Goal: Information Seeking & Learning: Learn about a topic

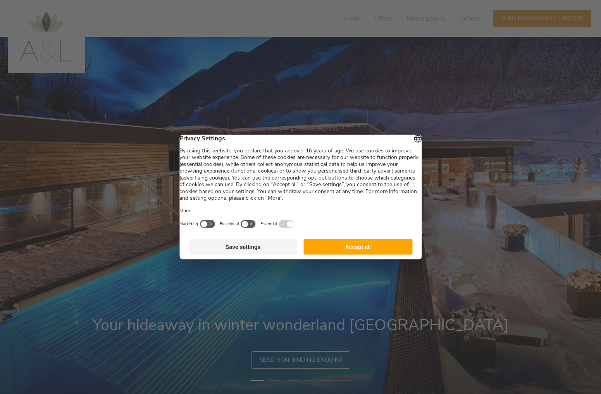
click at [341, 250] on button "Accept all" at bounding box center [358, 247] width 109 height 16
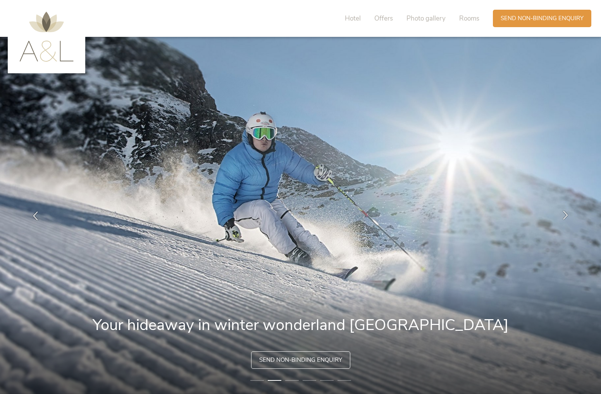
click at [566, 214] on icon at bounding box center [565, 214] width 9 height 9
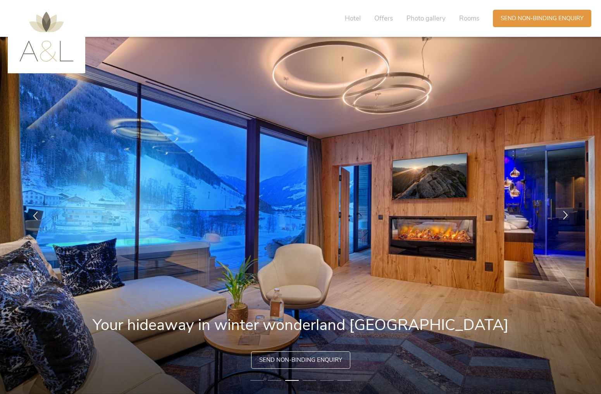
click at [566, 214] on icon at bounding box center [565, 214] width 9 height 9
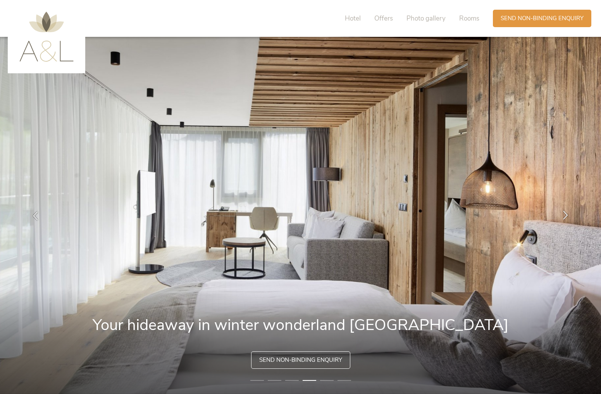
click at [566, 214] on icon at bounding box center [565, 214] width 9 height 9
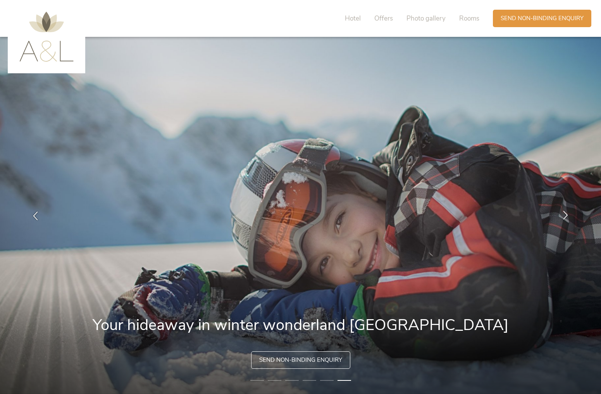
click at [566, 214] on icon at bounding box center [565, 214] width 9 height 9
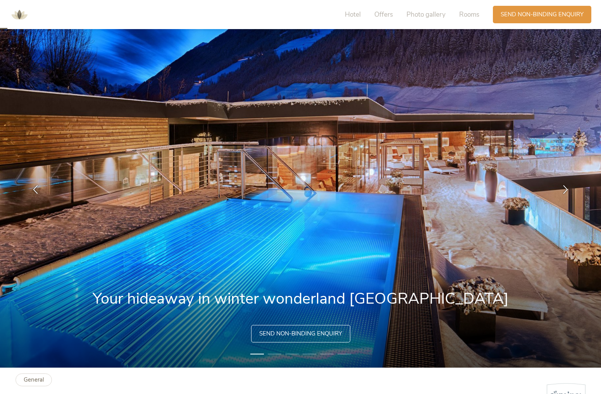
scroll to position [6, 0]
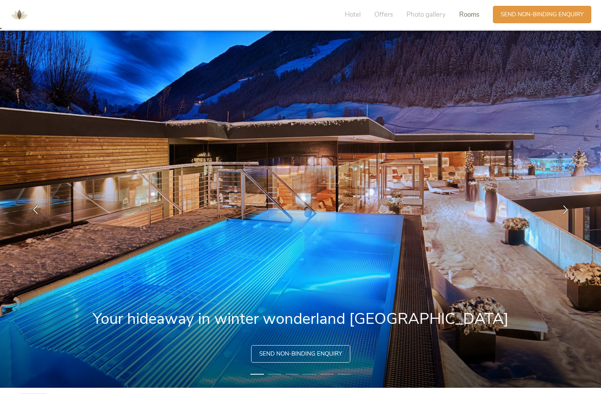
click at [472, 13] on span "Rooms" at bounding box center [469, 14] width 20 height 9
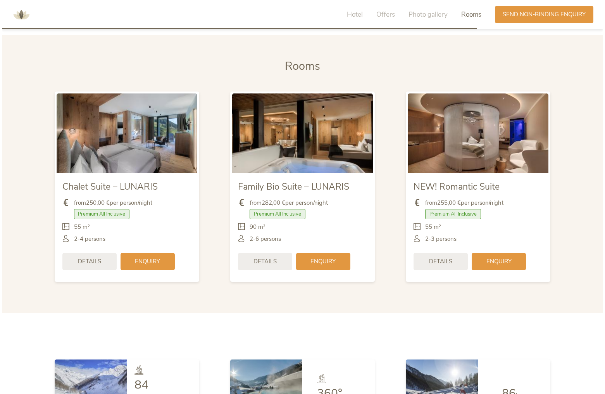
scroll to position [1679, 0]
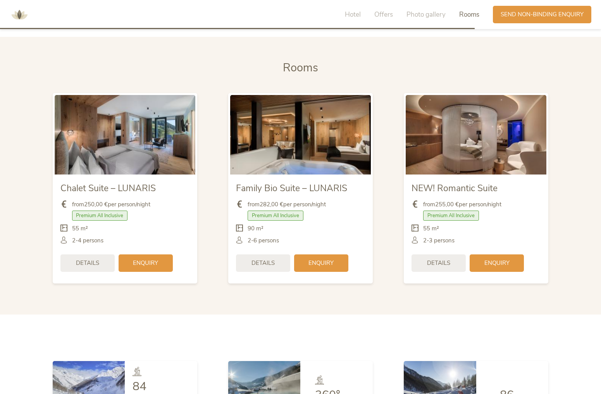
click at [147, 145] on img at bounding box center [125, 134] width 141 height 79
click at [93, 258] on span "Details" at bounding box center [87, 262] width 23 height 8
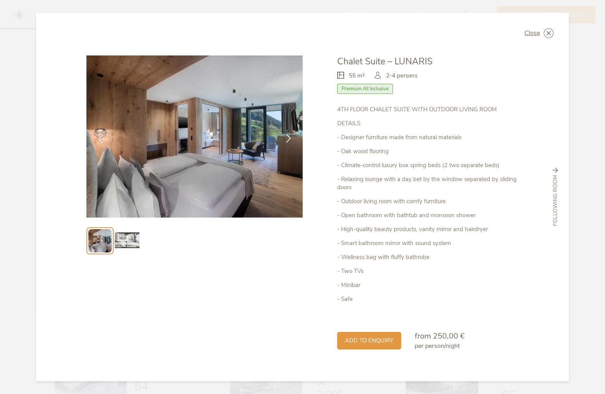
click at [288, 135] on icon at bounding box center [288, 138] width 9 height 9
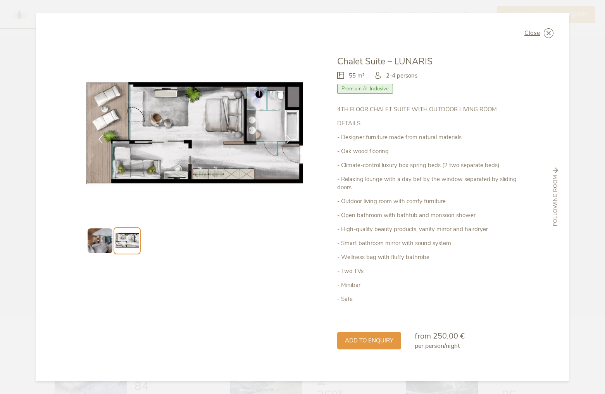
click at [101, 243] on img at bounding box center [100, 240] width 25 height 25
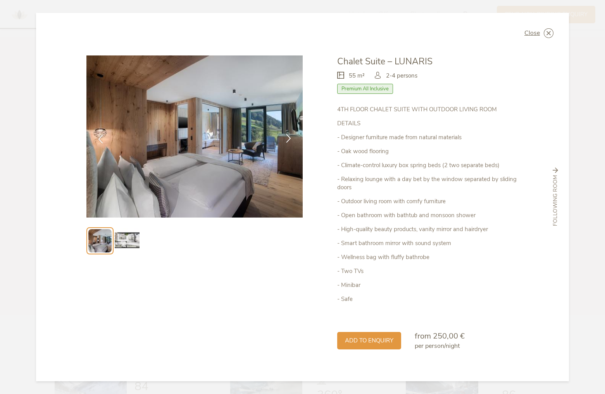
click at [286, 139] on icon at bounding box center [288, 138] width 9 height 9
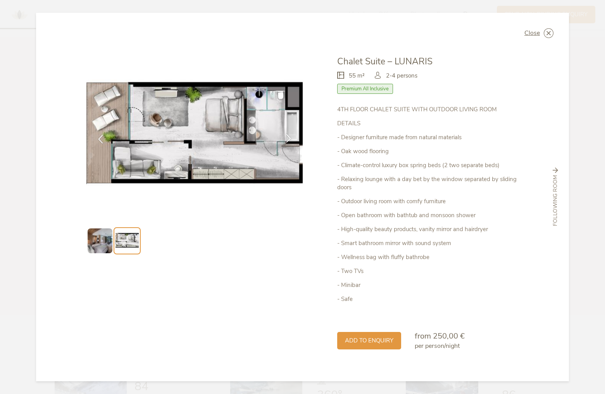
click at [286, 139] on icon at bounding box center [288, 138] width 9 height 9
click at [550, 33] on icon at bounding box center [549, 33] width 10 height 10
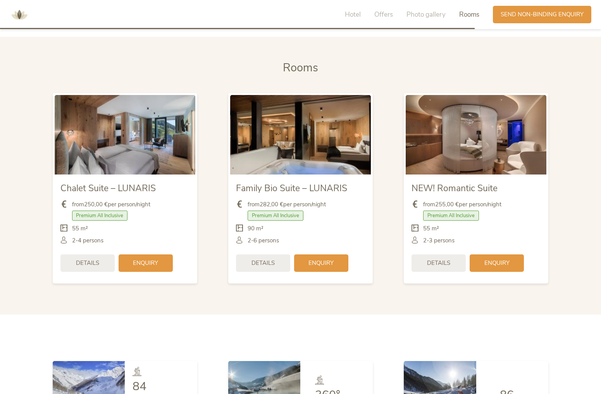
click at [322, 138] on img at bounding box center [300, 134] width 141 height 79
click at [308, 153] on img at bounding box center [300, 134] width 141 height 79
click at [275, 253] on div "Details" at bounding box center [263, 261] width 54 height 17
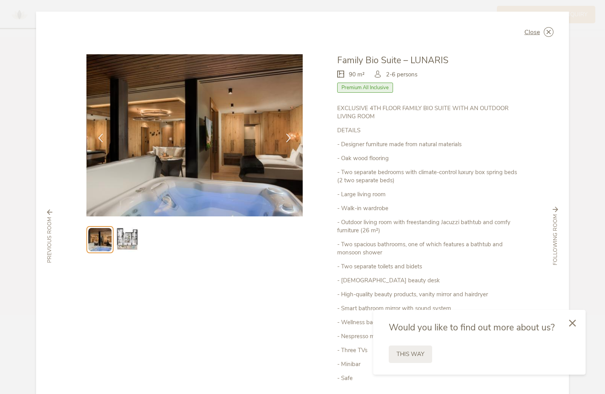
click at [121, 245] on img at bounding box center [127, 239] width 25 height 25
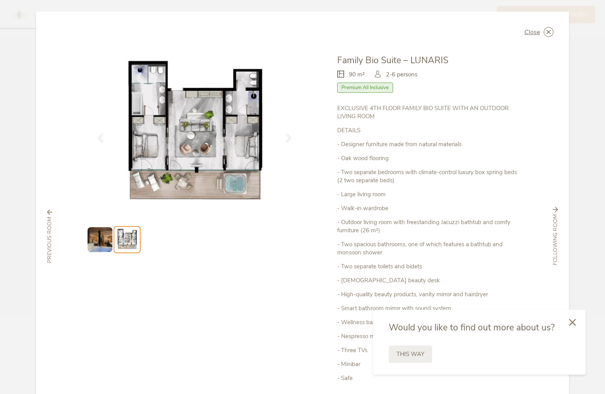
click at [571, 321] on icon at bounding box center [572, 322] width 7 height 7
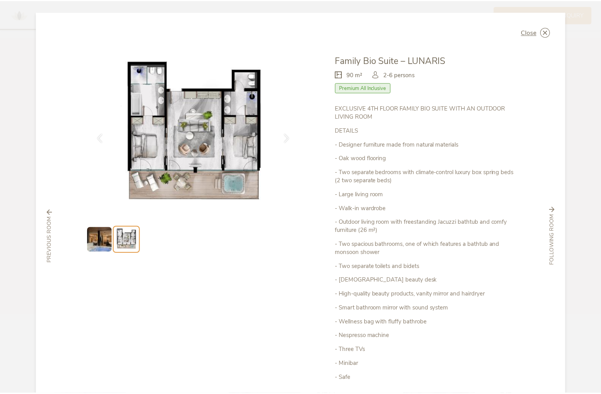
scroll to position [0, 0]
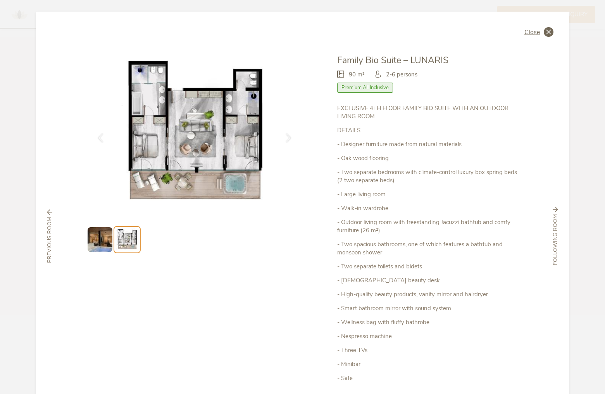
click at [546, 29] on icon at bounding box center [549, 32] width 10 height 10
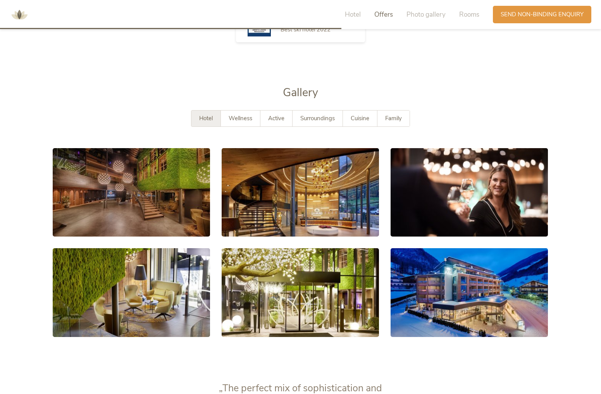
scroll to position [1206, 0]
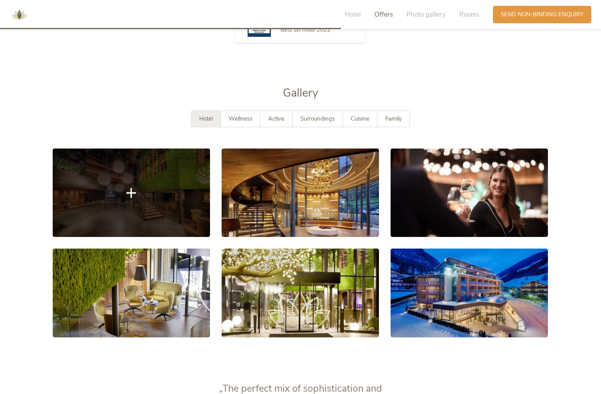
click at [107, 169] on link at bounding box center [131, 192] width 157 height 88
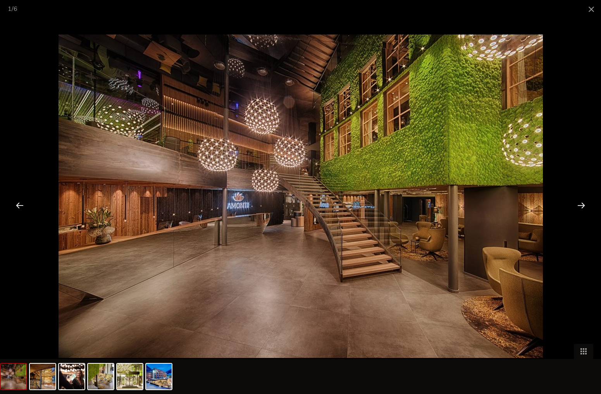
click at [584, 205] on div at bounding box center [581, 205] width 24 height 24
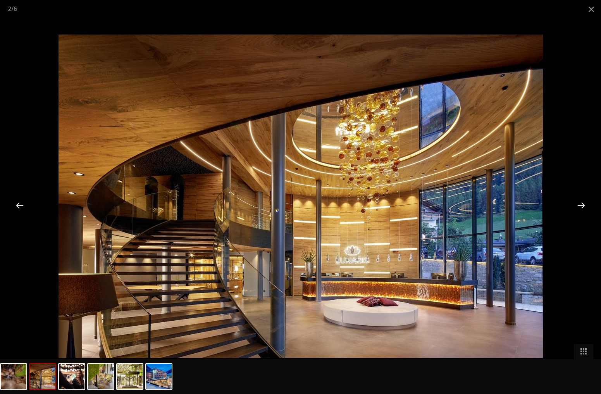
click at [581, 203] on div at bounding box center [581, 205] width 24 height 24
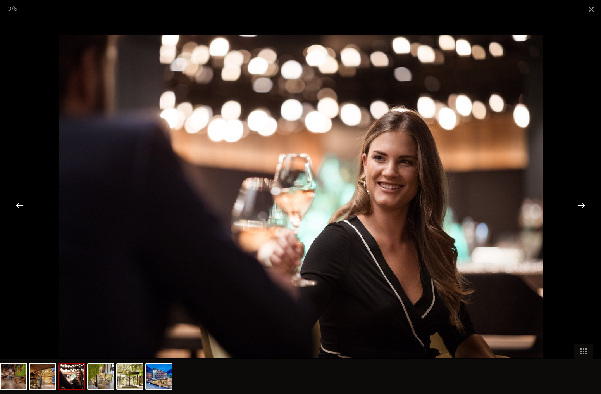
click at [581, 203] on div at bounding box center [581, 205] width 24 height 24
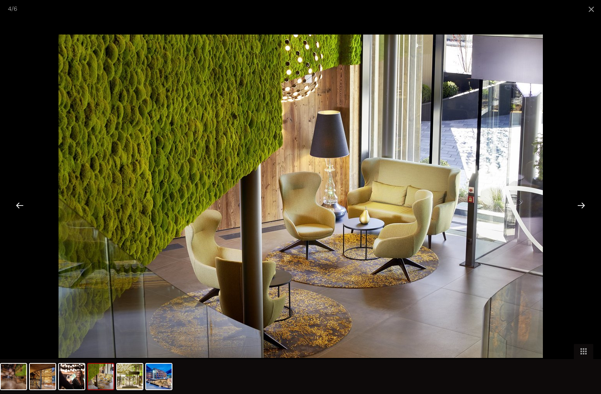
click at [582, 203] on div at bounding box center [581, 205] width 24 height 24
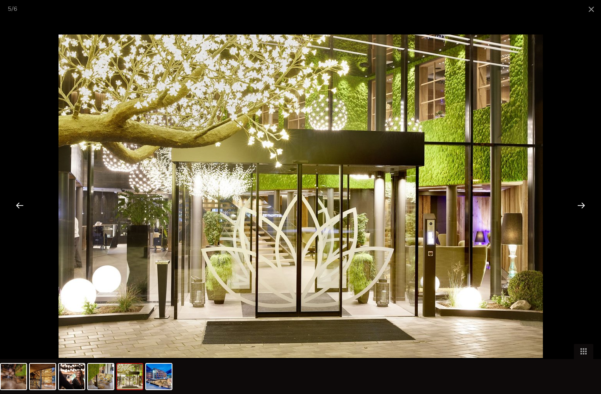
click at [582, 203] on div at bounding box center [581, 205] width 24 height 24
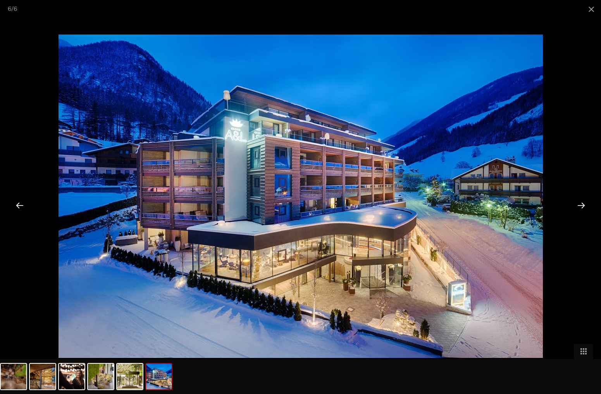
click at [582, 203] on div at bounding box center [581, 205] width 24 height 24
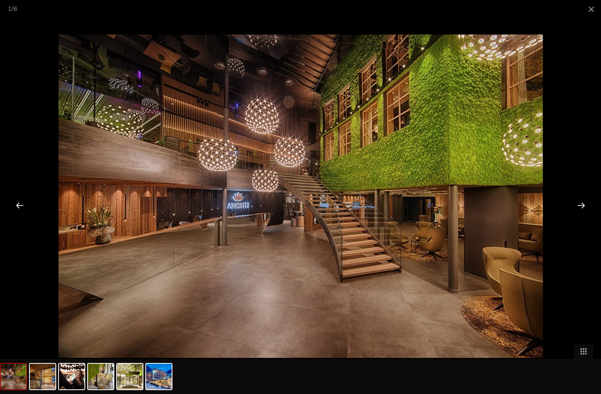
click at [22, 205] on div at bounding box center [20, 205] width 24 height 24
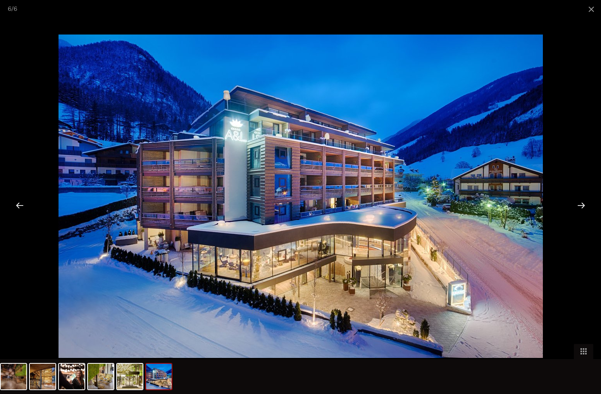
click at [584, 206] on div at bounding box center [581, 205] width 24 height 24
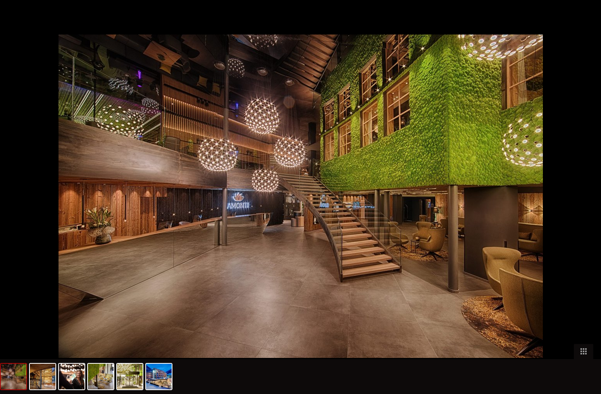
click at [584, 206] on div at bounding box center [585, 205] width 24 height 24
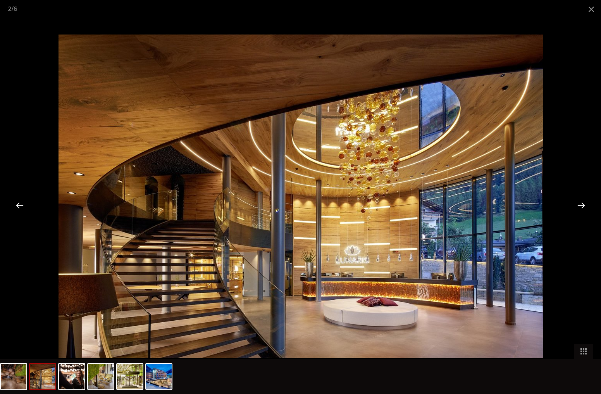
click at [584, 206] on div at bounding box center [581, 205] width 24 height 24
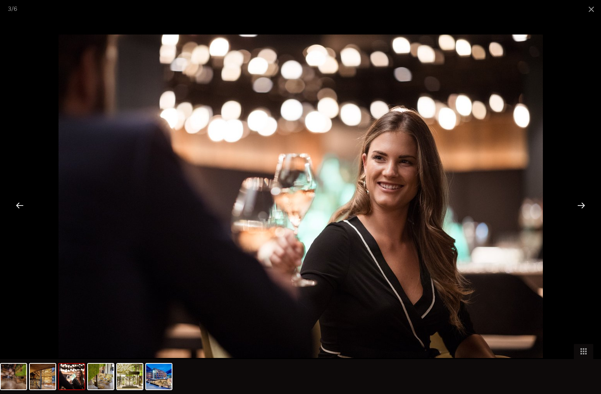
click at [584, 206] on div at bounding box center [581, 205] width 24 height 24
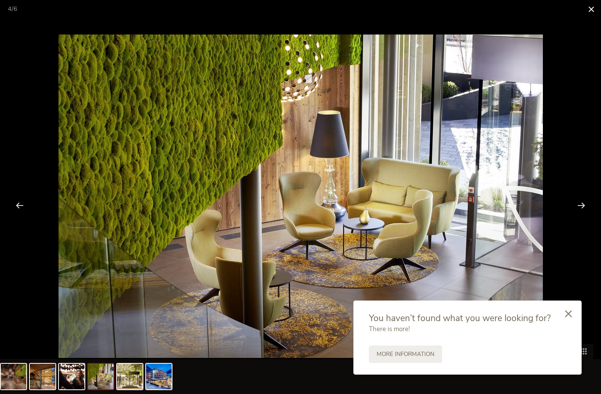
click at [592, 9] on span at bounding box center [591, 9] width 19 height 18
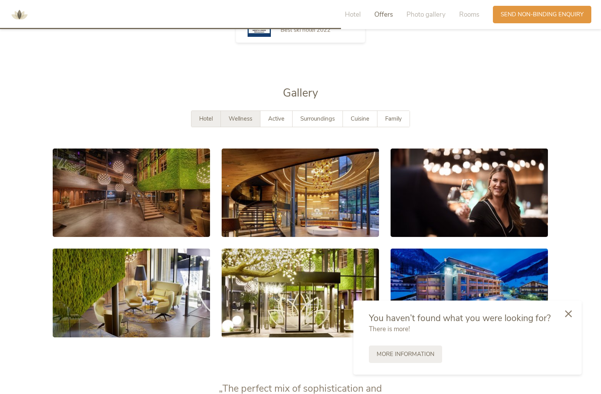
click at [250, 115] on span "Wellness" at bounding box center [241, 119] width 24 height 8
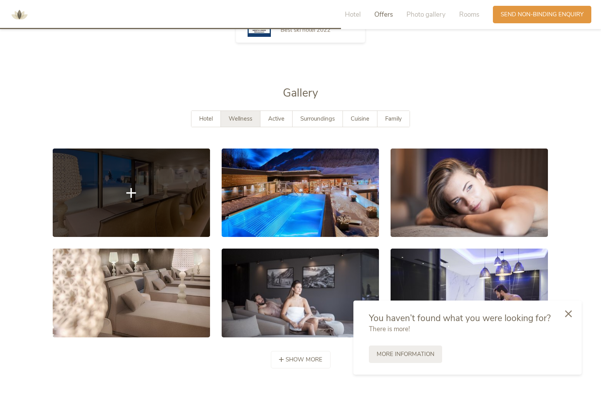
click at [148, 194] on link at bounding box center [131, 192] width 157 height 88
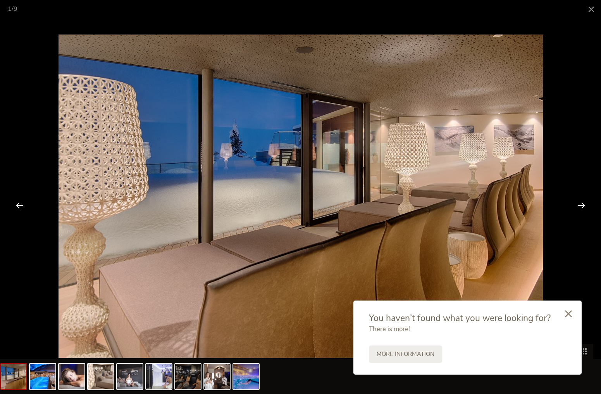
click at [582, 206] on div at bounding box center [581, 205] width 24 height 24
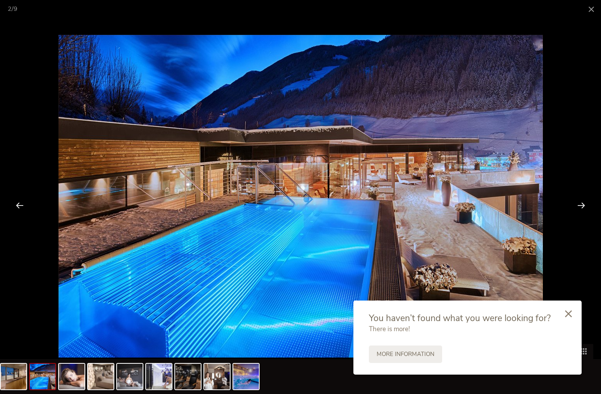
click at [582, 206] on div at bounding box center [581, 205] width 24 height 24
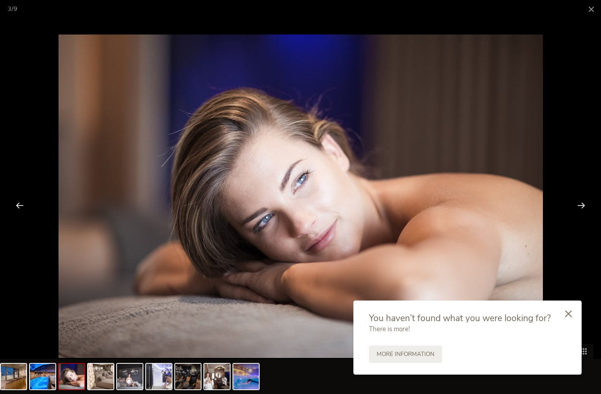
click at [582, 206] on div at bounding box center [581, 205] width 24 height 24
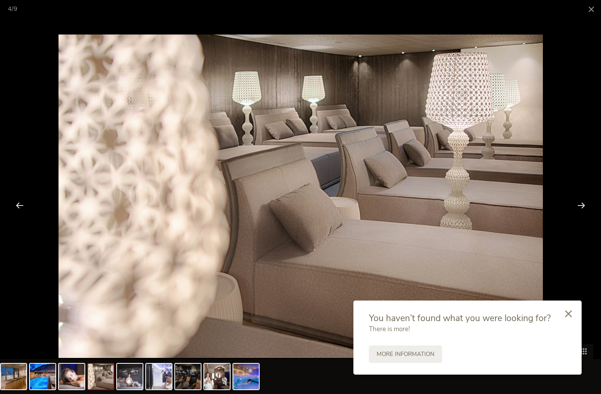
click at [582, 206] on div at bounding box center [581, 205] width 24 height 24
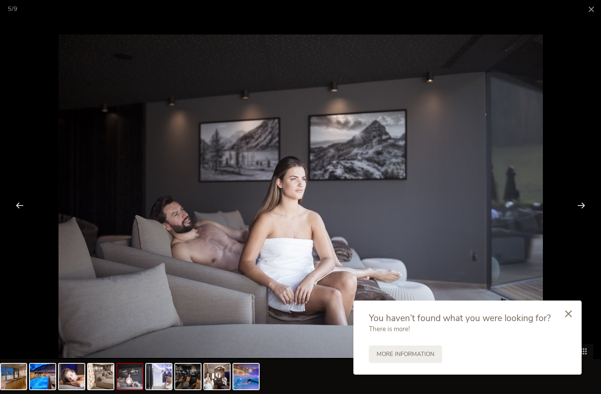
click at [582, 206] on div at bounding box center [581, 205] width 24 height 24
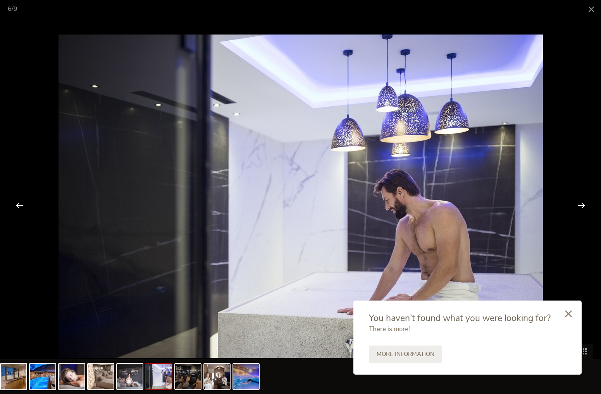
click at [582, 206] on div at bounding box center [581, 205] width 24 height 24
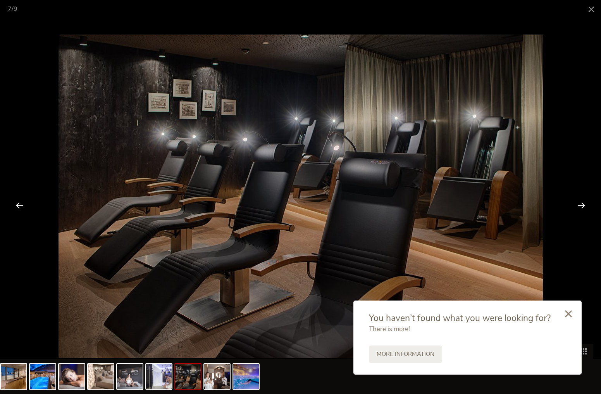
click at [582, 206] on div at bounding box center [581, 205] width 24 height 24
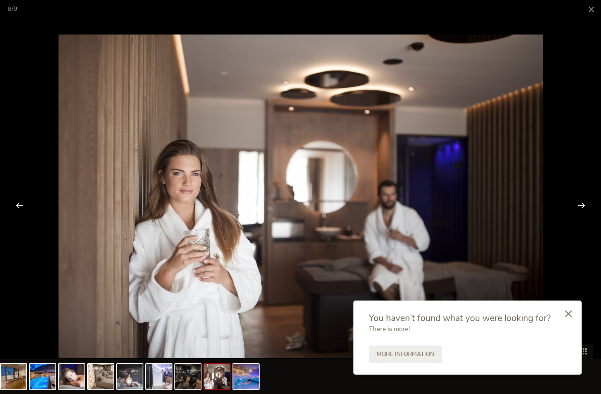
click at [581, 203] on div at bounding box center [581, 205] width 24 height 24
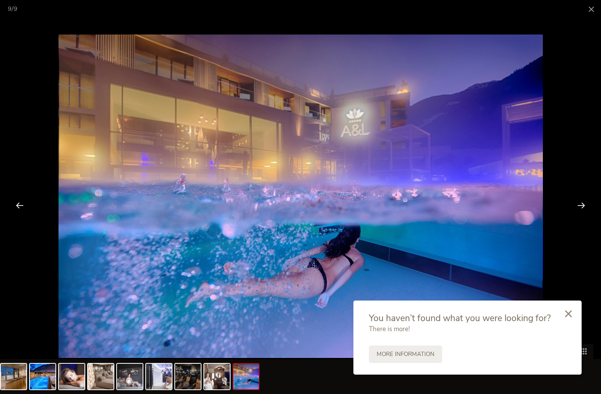
click at [581, 203] on div at bounding box center [581, 205] width 24 height 24
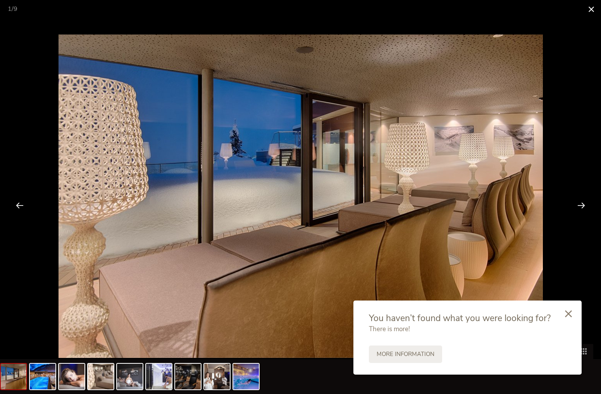
click at [590, 7] on span at bounding box center [591, 9] width 19 height 18
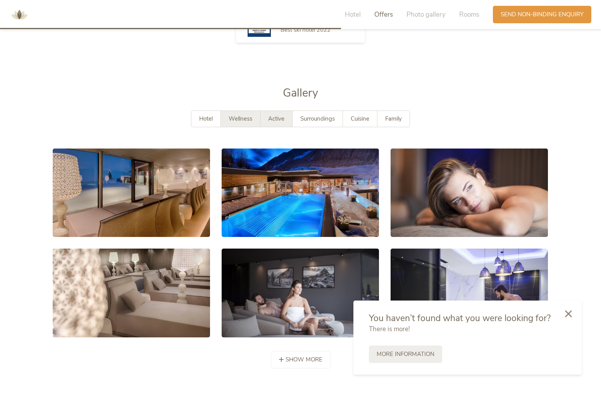
click at [277, 115] on span "Active" at bounding box center [276, 119] width 16 height 8
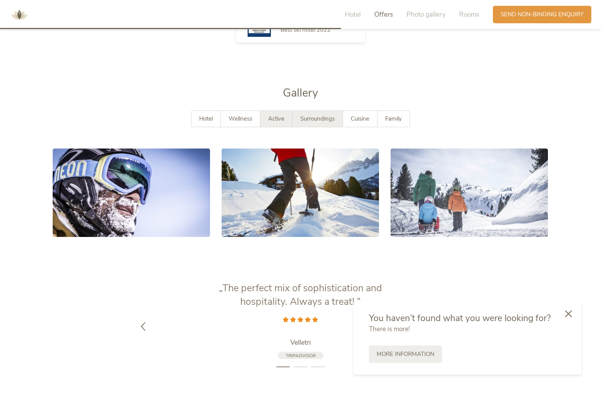
click at [310, 115] on span "Surroundings" at bounding box center [317, 119] width 34 height 8
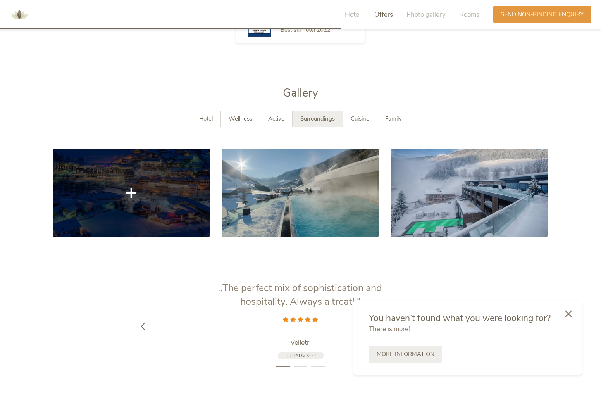
click at [148, 207] on link at bounding box center [131, 192] width 157 height 88
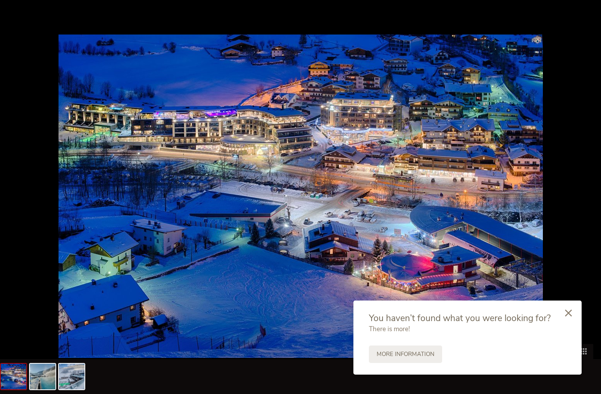
click at [568, 311] on icon at bounding box center [568, 312] width 7 height 7
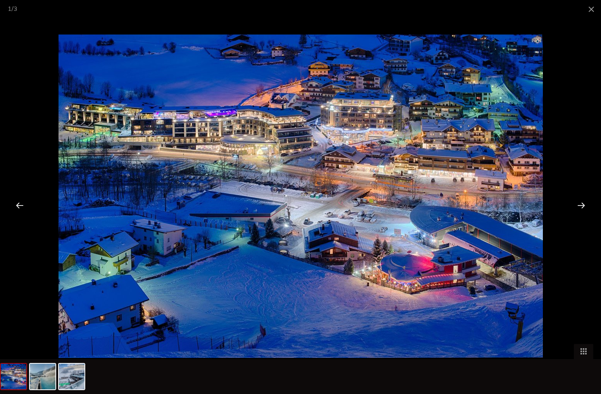
click at [581, 205] on div at bounding box center [581, 205] width 24 height 24
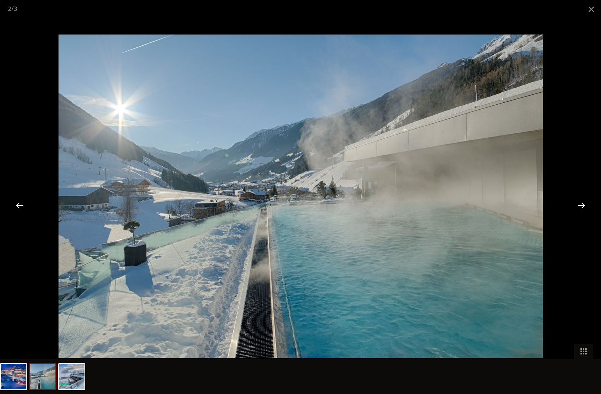
click at [581, 205] on div at bounding box center [581, 205] width 24 height 24
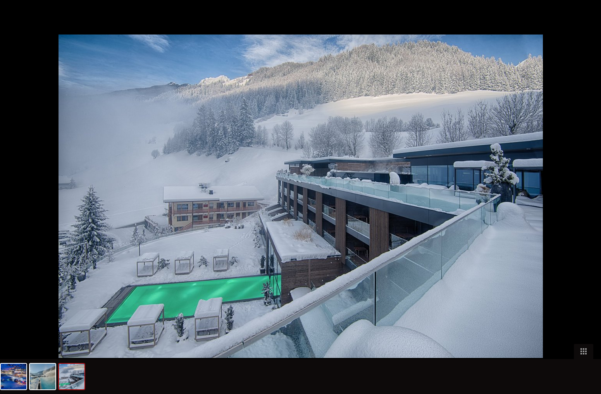
click at [581, 205] on div at bounding box center [585, 205] width 24 height 24
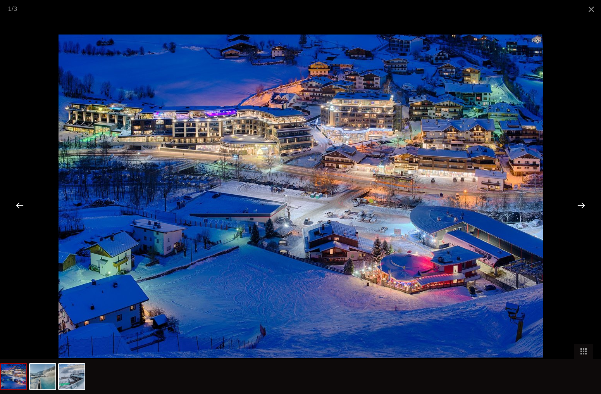
click at [581, 205] on div at bounding box center [581, 205] width 24 height 24
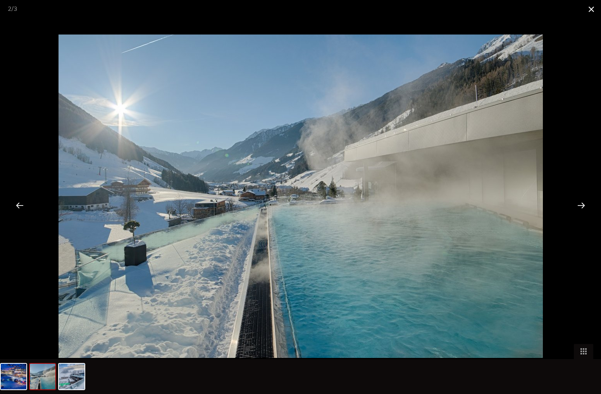
click at [592, 7] on span at bounding box center [591, 9] width 19 height 18
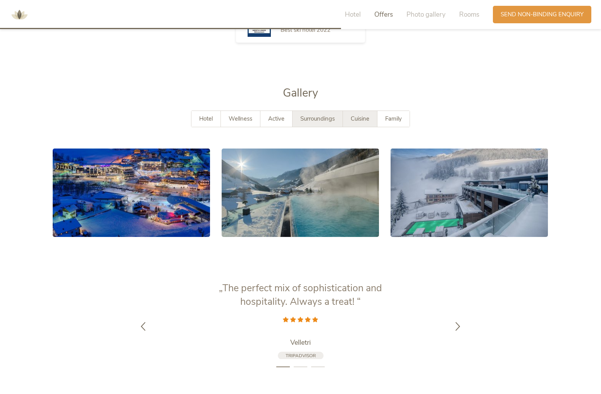
click at [360, 115] on span "Cuisine" at bounding box center [360, 119] width 19 height 8
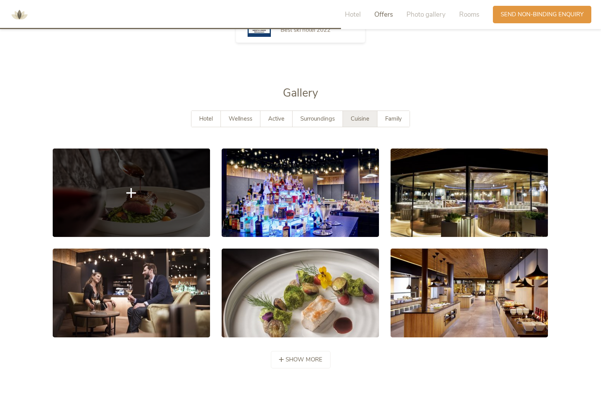
click at [160, 195] on link at bounding box center [131, 192] width 157 height 88
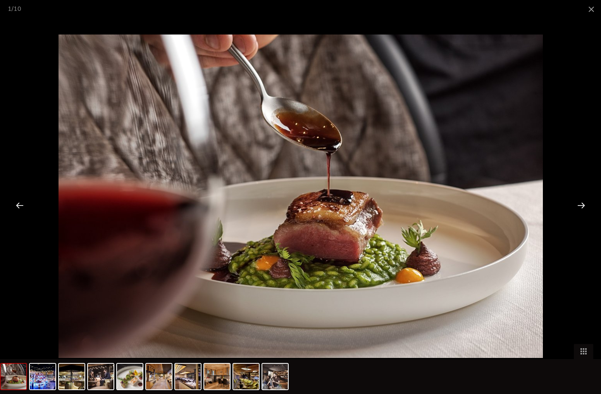
click at [581, 205] on div at bounding box center [581, 205] width 24 height 24
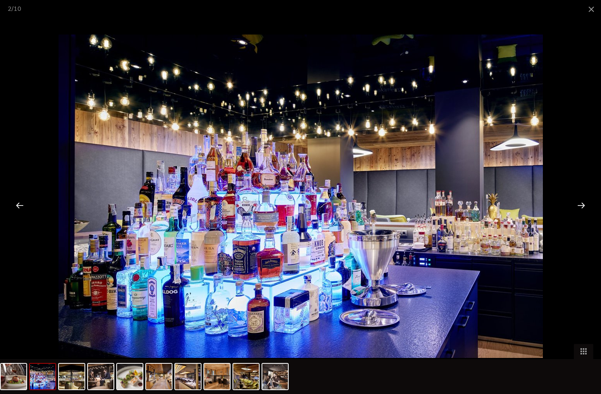
click at [581, 205] on div at bounding box center [581, 205] width 24 height 24
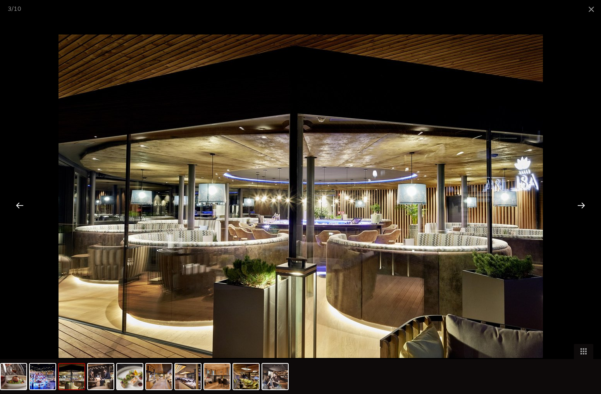
click at [581, 205] on div at bounding box center [581, 205] width 24 height 24
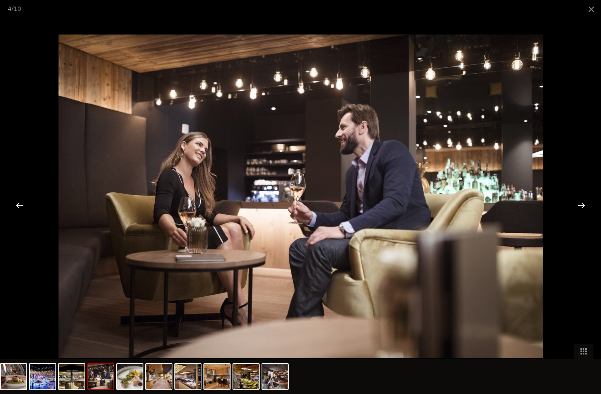
click at [581, 205] on div at bounding box center [581, 205] width 24 height 24
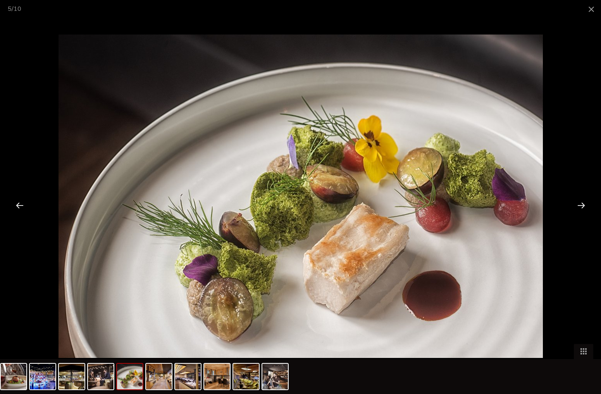
click at [581, 205] on div at bounding box center [581, 205] width 24 height 24
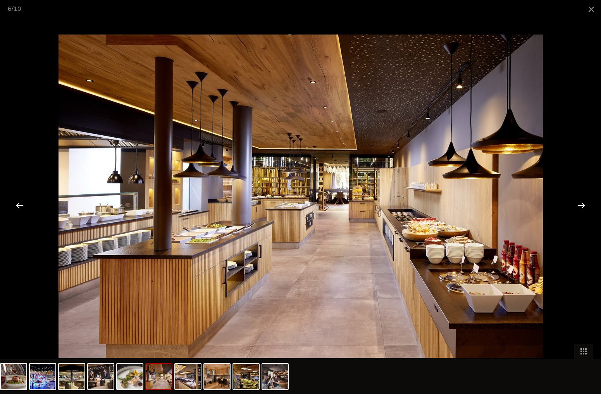
click at [581, 205] on div at bounding box center [581, 205] width 24 height 24
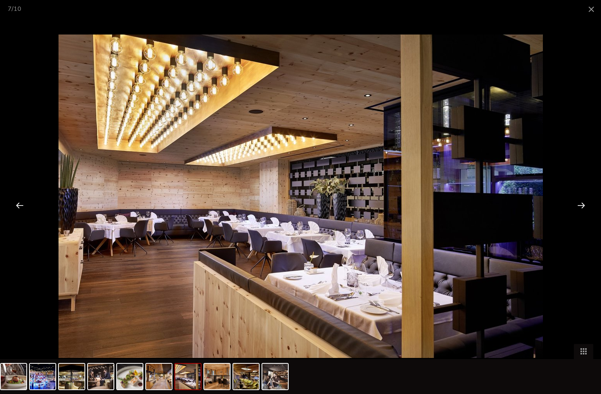
click at [581, 205] on div at bounding box center [581, 205] width 24 height 24
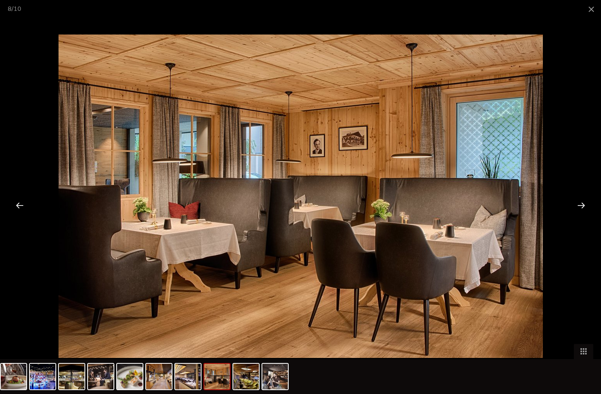
click at [581, 205] on div at bounding box center [581, 205] width 24 height 24
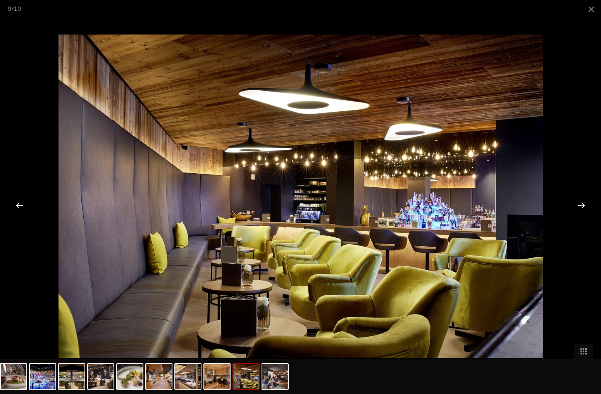
click at [581, 205] on div at bounding box center [581, 205] width 24 height 24
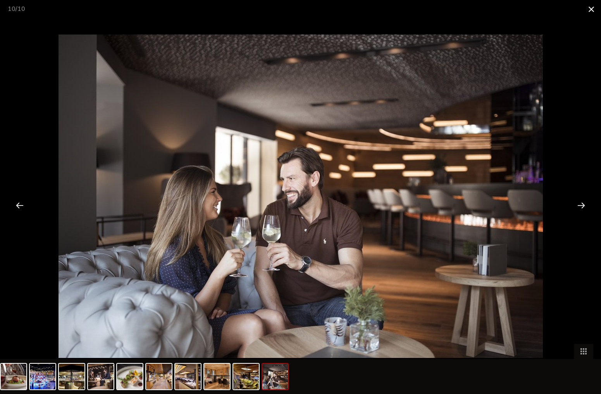
click at [589, 9] on span at bounding box center [591, 9] width 19 height 18
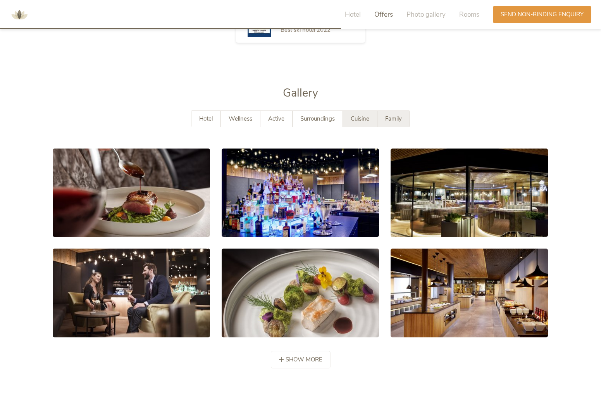
click at [402, 115] on span "Family" at bounding box center [393, 119] width 17 height 8
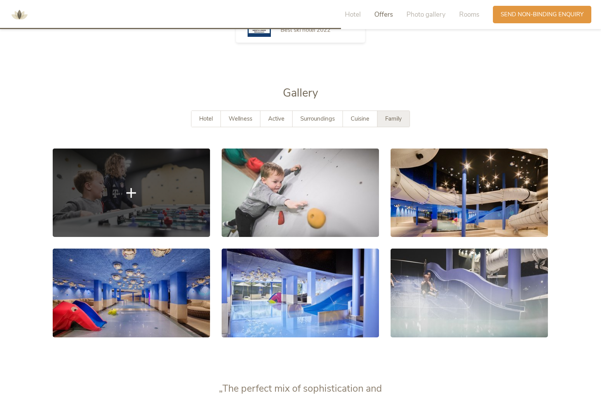
click at [154, 172] on link at bounding box center [131, 192] width 157 height 88
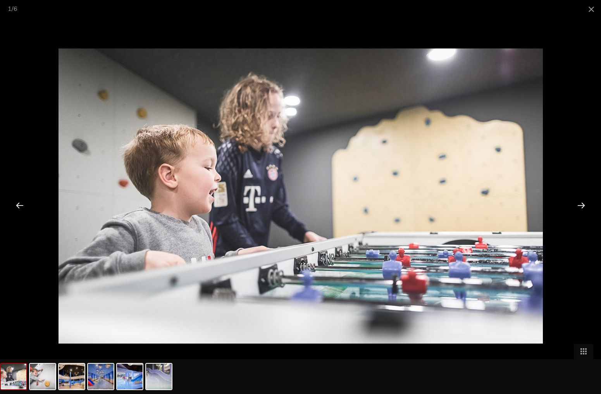
click at [583, 204] on div at bounding box center [581, 205] width 24 height 24
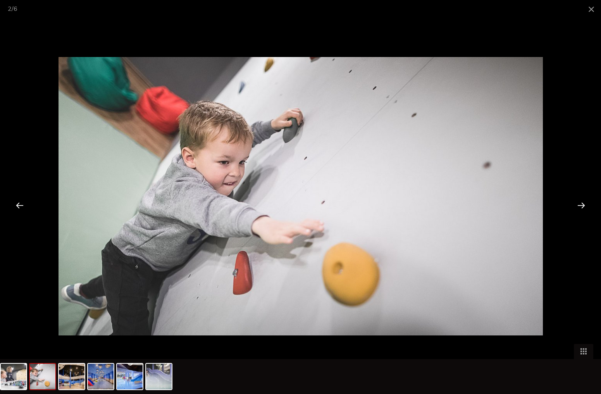
click at [583, 204] on div at bounding box center [581, 205] width 24 height 24
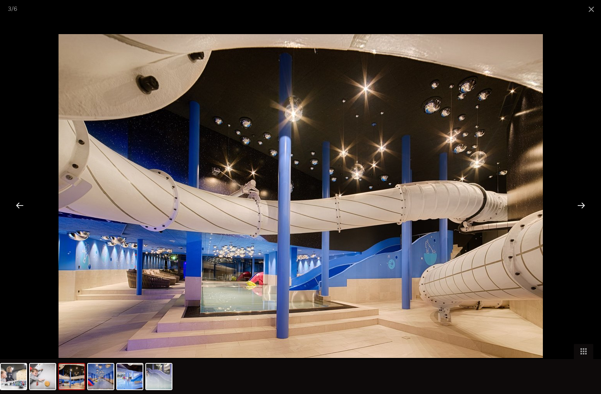
click at [583, 204] on div at bounding box center [581, 205] width 24 height 24
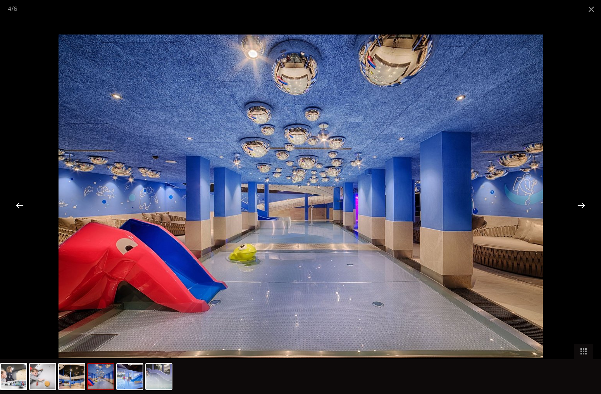
click at [583, 204] on div at bounding box center [581, 205] width 24 height 24
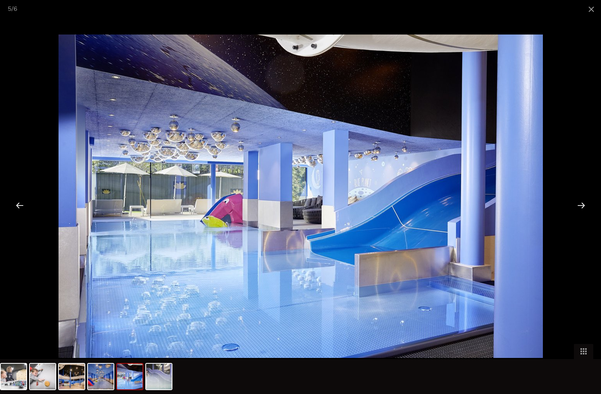
click at [583, 204] on div at bounding box center [581, 205] width 24 height 24
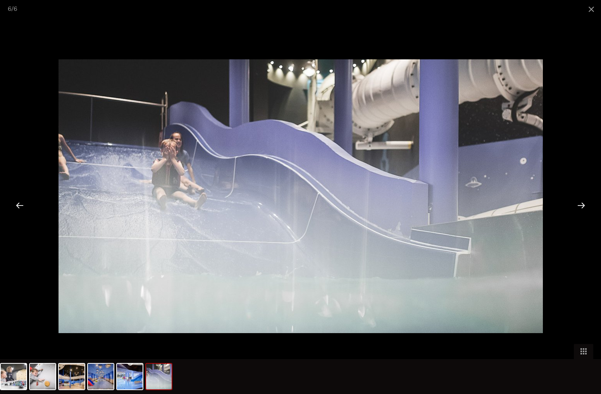
click at [583, 204] on div at bounding box center [581, 205] width 24 height 24
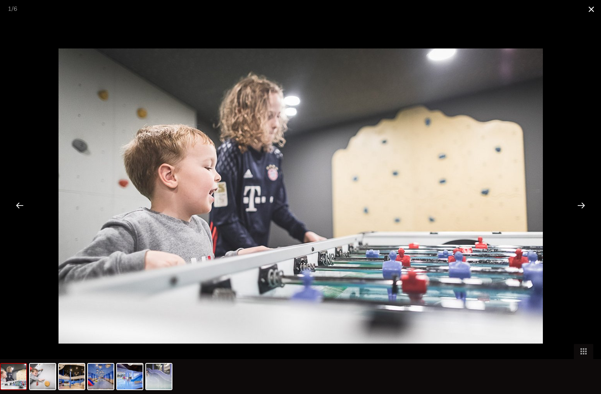
click at [591, 8] on span at bounding box center [591, 9] width 19 height 18
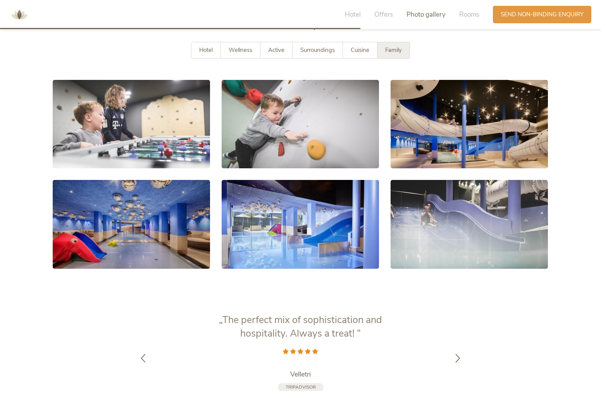
scroll to position [1274, 0]
click at [386, 16] on span "Offers" at bounding box center [383, 14] width 19 height 9
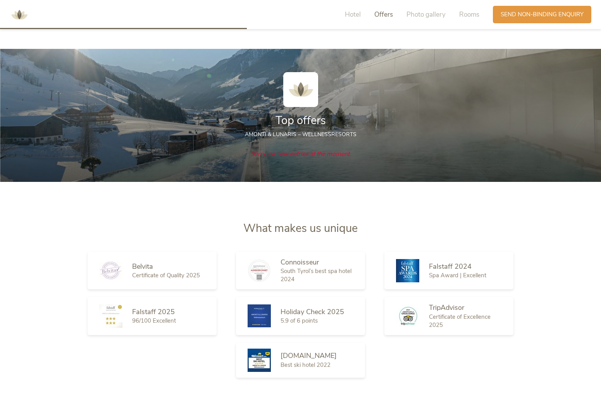
scroll to position [870, 0]
